Goal: Navigation & Orientation: Find specific page/section

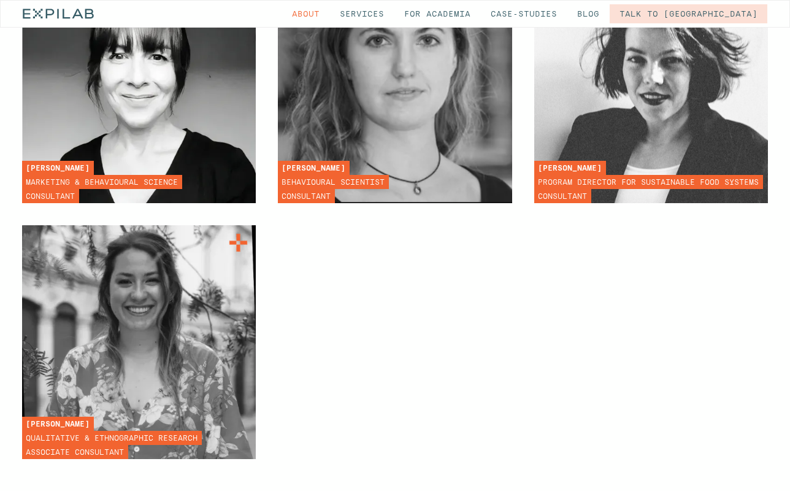
scroll to position [5697, 0]
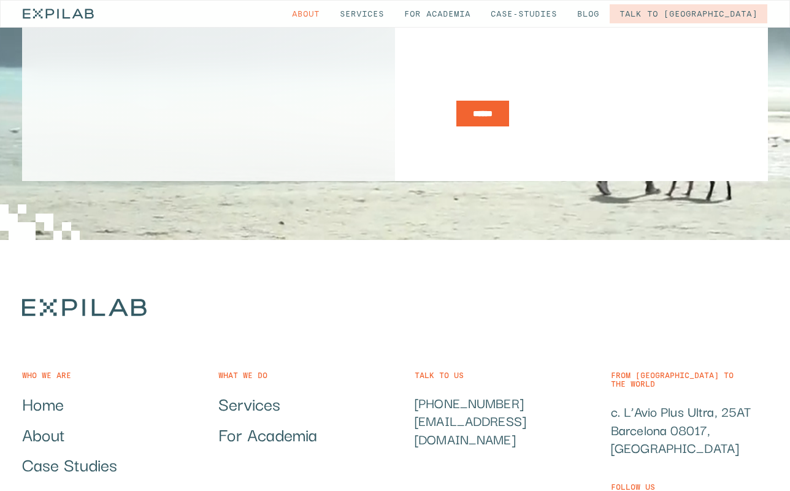
click at [48, 424] on link "About" at bounding box center [43, 434] width 43 height 20
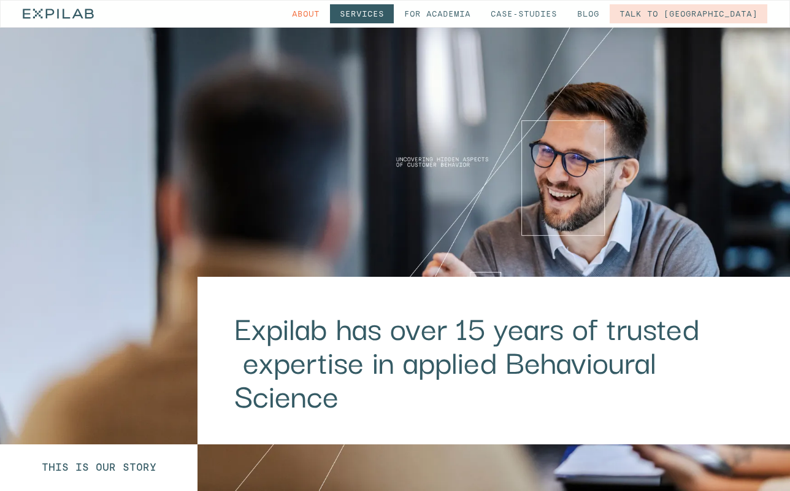
click at [394, 18] on link "Services" at bounding box center [362, 13] width 64 height 19
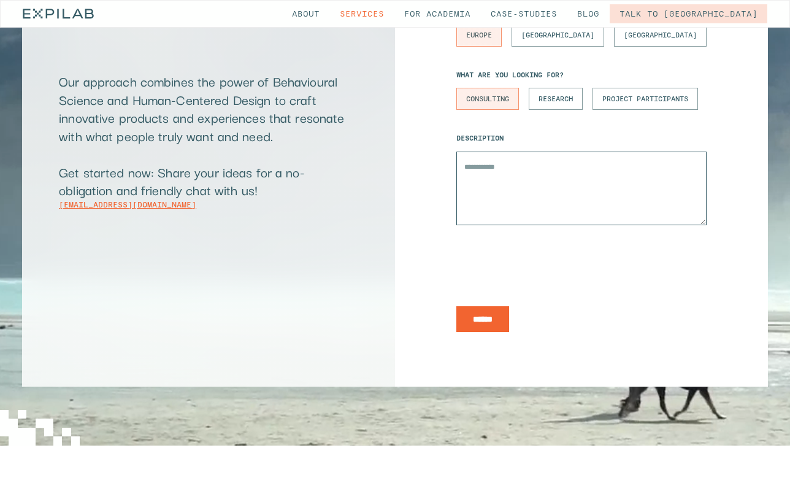
scroll to position [5994, 0]
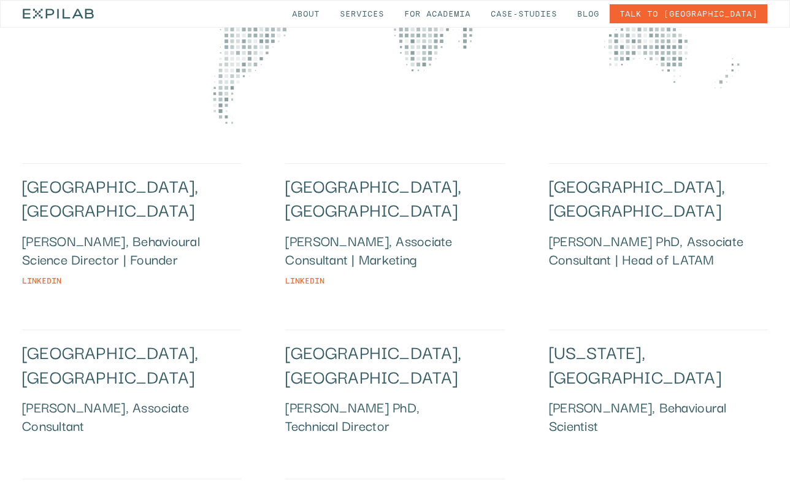
scroll to position [1432, 0]
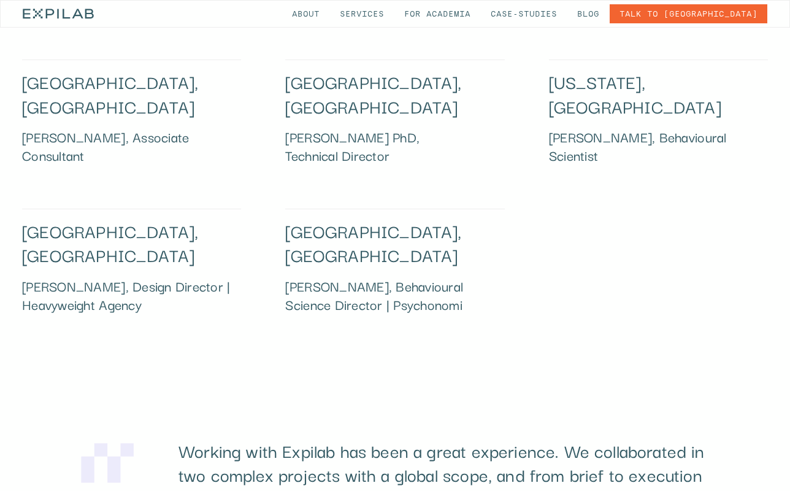
scroll to position [1607, 0]
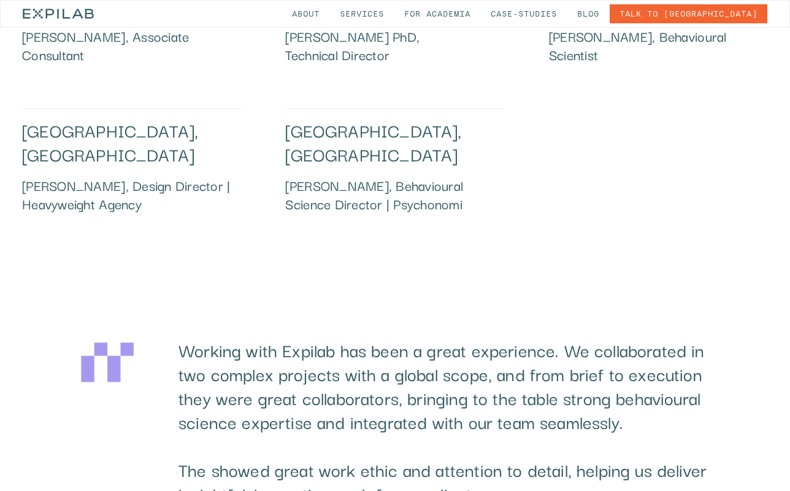
click at [582, 372] on p "Working with Expilab has been a great experience. We collaborated in two comple…" at bounding box center [443, 421] width 530 height 167
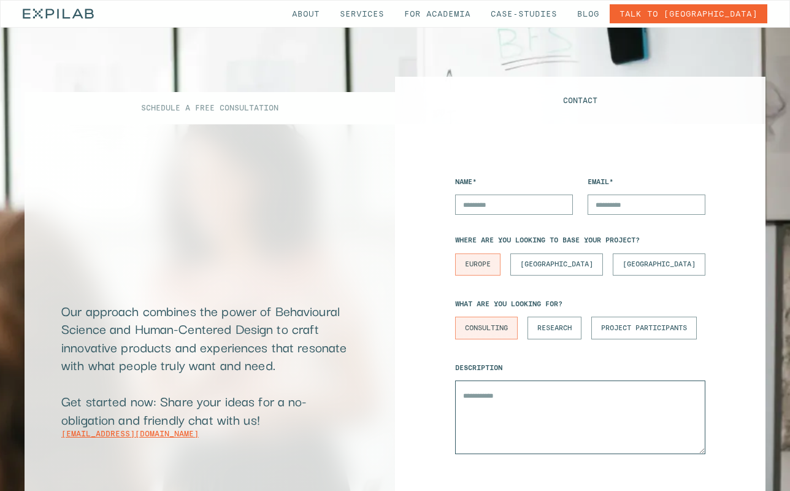
scroll to position [0, 0]
